Goal: Use online tool/utility: Utilize a website feature to perform a specific function

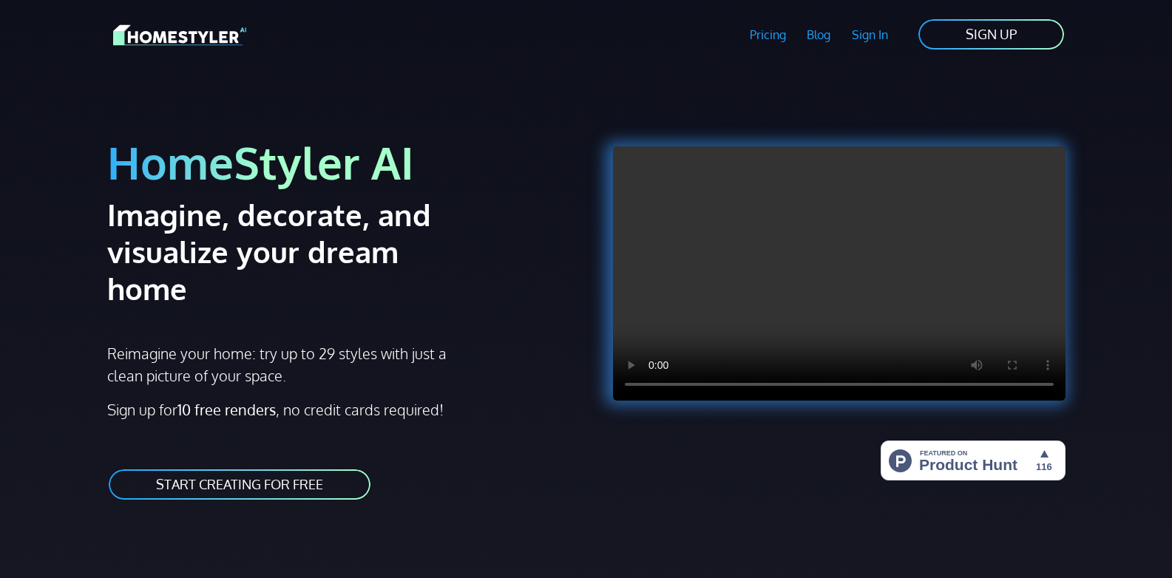
click at [289, 468] on link "START CREATING FOR FREE" at bounding box center [239, 484] width 265 height 33
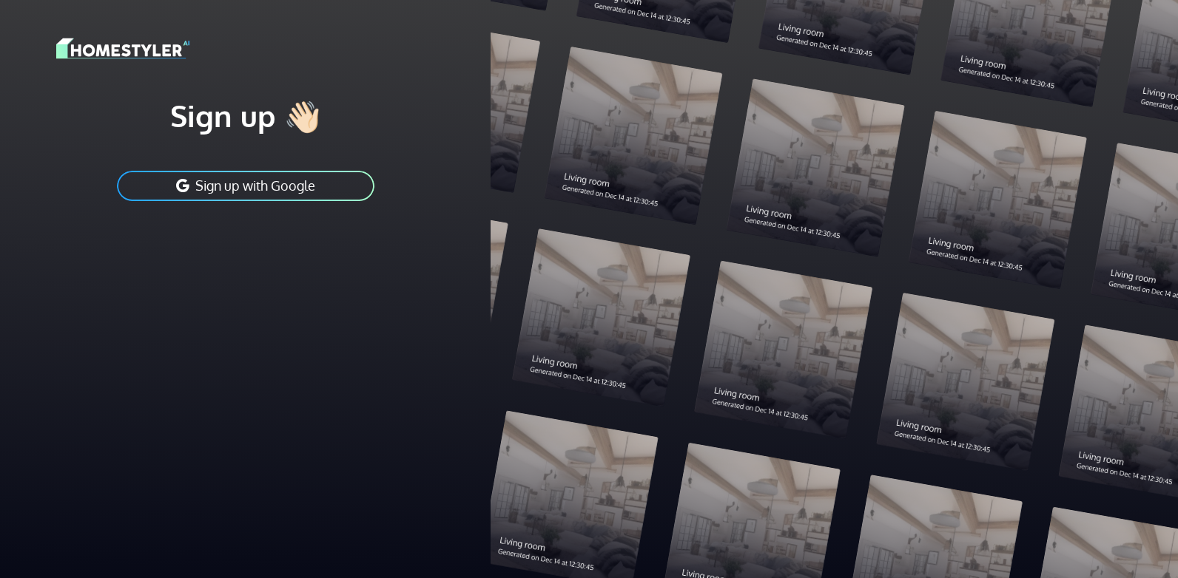
click at [297, 175] on button "Sign up with Google" at bounding box center [245, 185] width 260 height 33
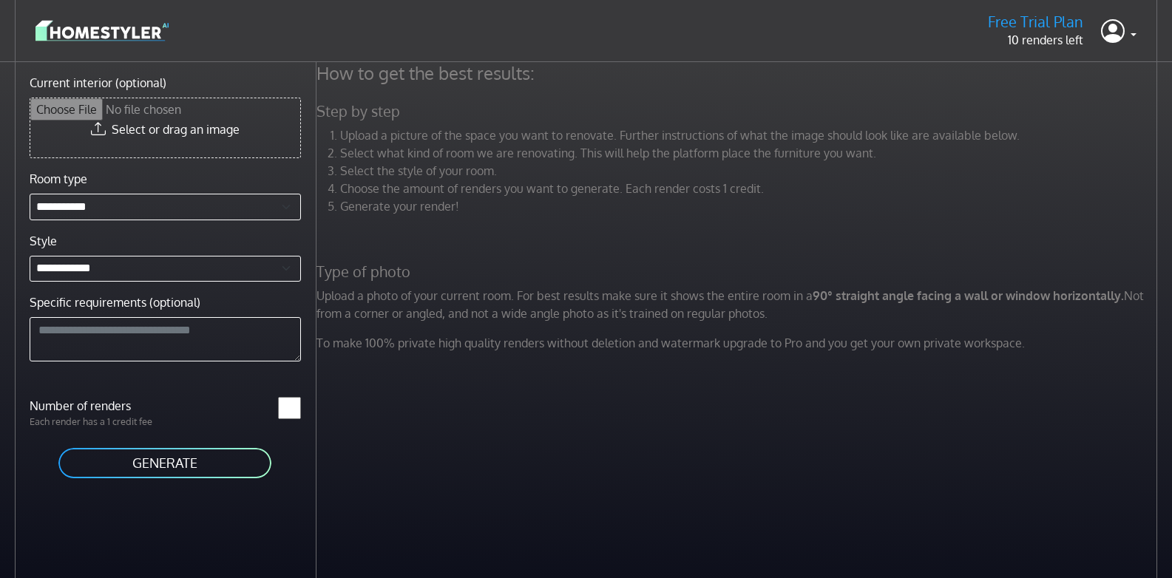
click at [142, 79] on label "Current interior (optional)" at bounding box center [98, 83] width 137 height 18
click at [142, 98] on input "Current interior (optional)" at bounding box center [165, 127] width 270 height 59
click at [170, 462] on button "GENERATE" at bounding box center [165, 463] width 216 height 33
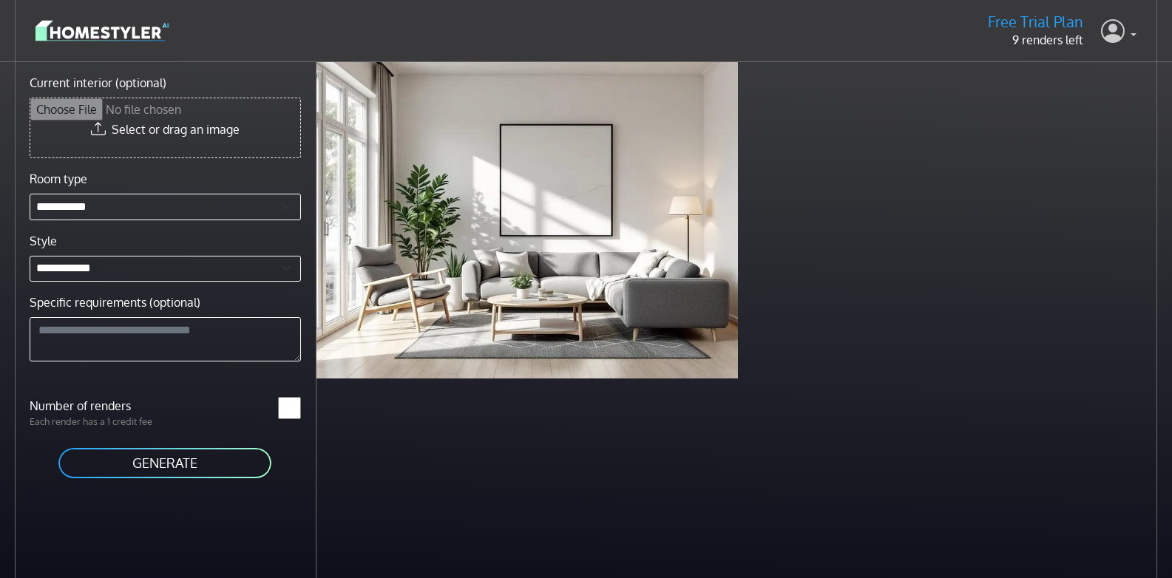
click at [1126, 36] on link at bounding box center [1119, 31] width 36 height 36
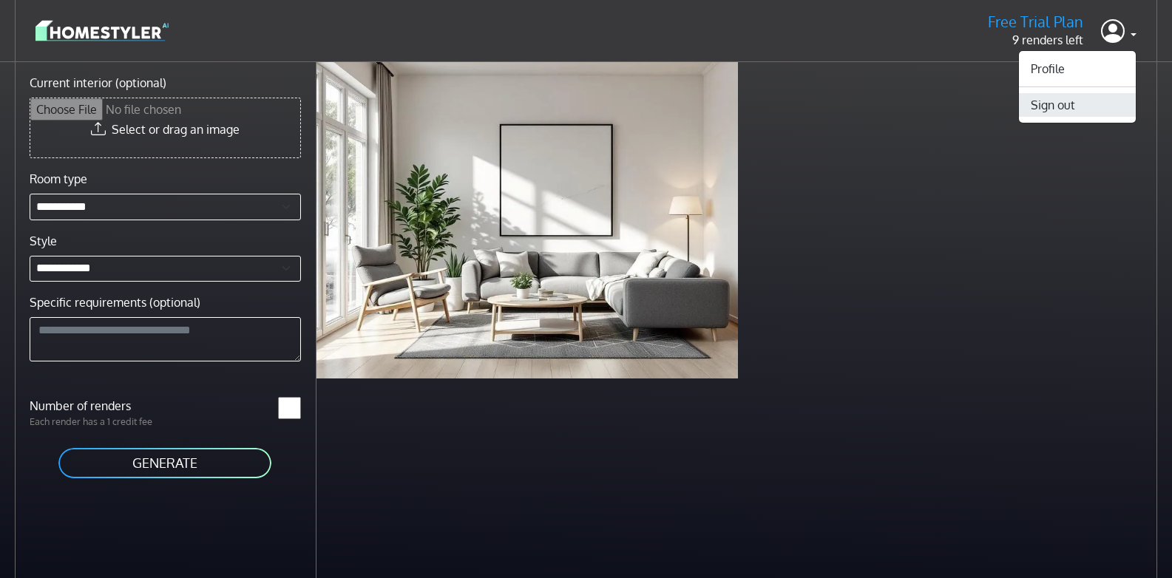
click at [1070, 103] on button "Sign out" at bounding box center [1077, 105] width 117 height 24
